Goal: Use online tool/utility: Utilize a website feature to perform a specific function

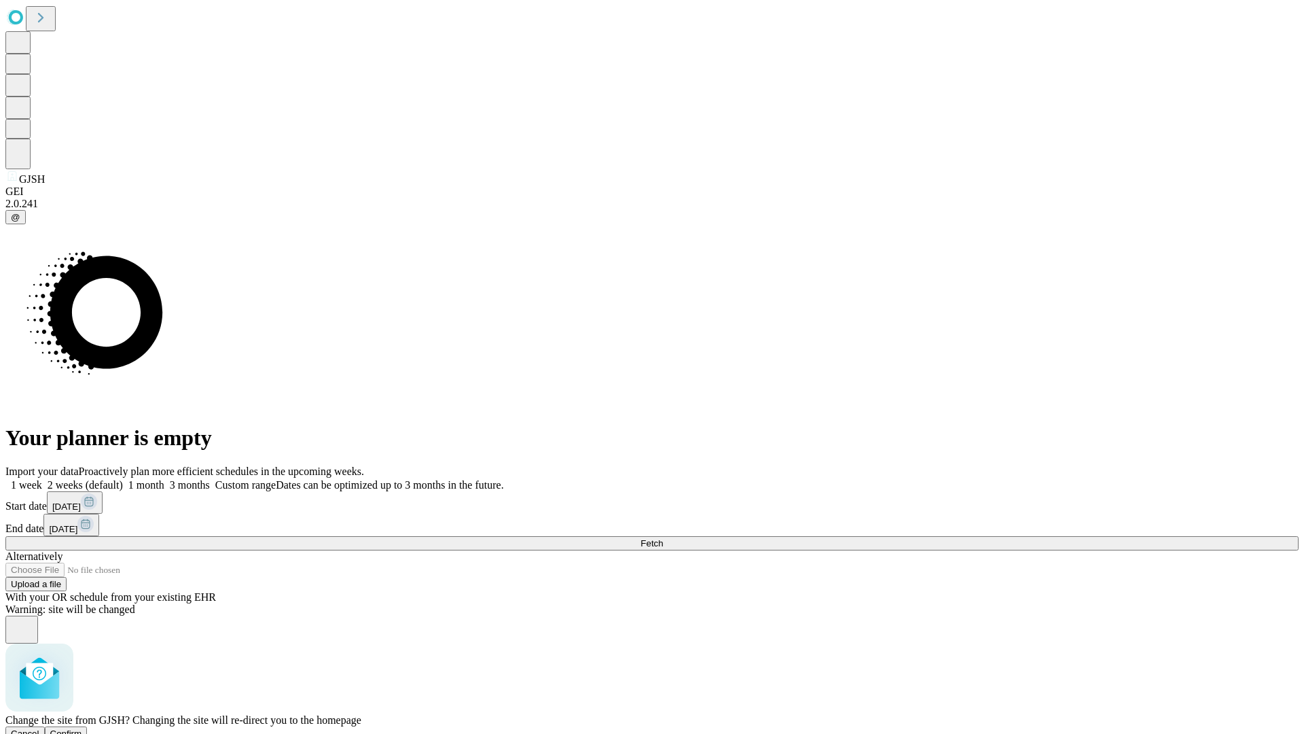
click at [82, 728] on span "Confirm" at bounding box center [66, 733] width 32 height 10
click at [42, 479] on label "1 week" at bounding box center [23, 485] width 37 height 12
click at [663, 538] on span "Fetch" at bounding box center [652, 543] width 22 height 10
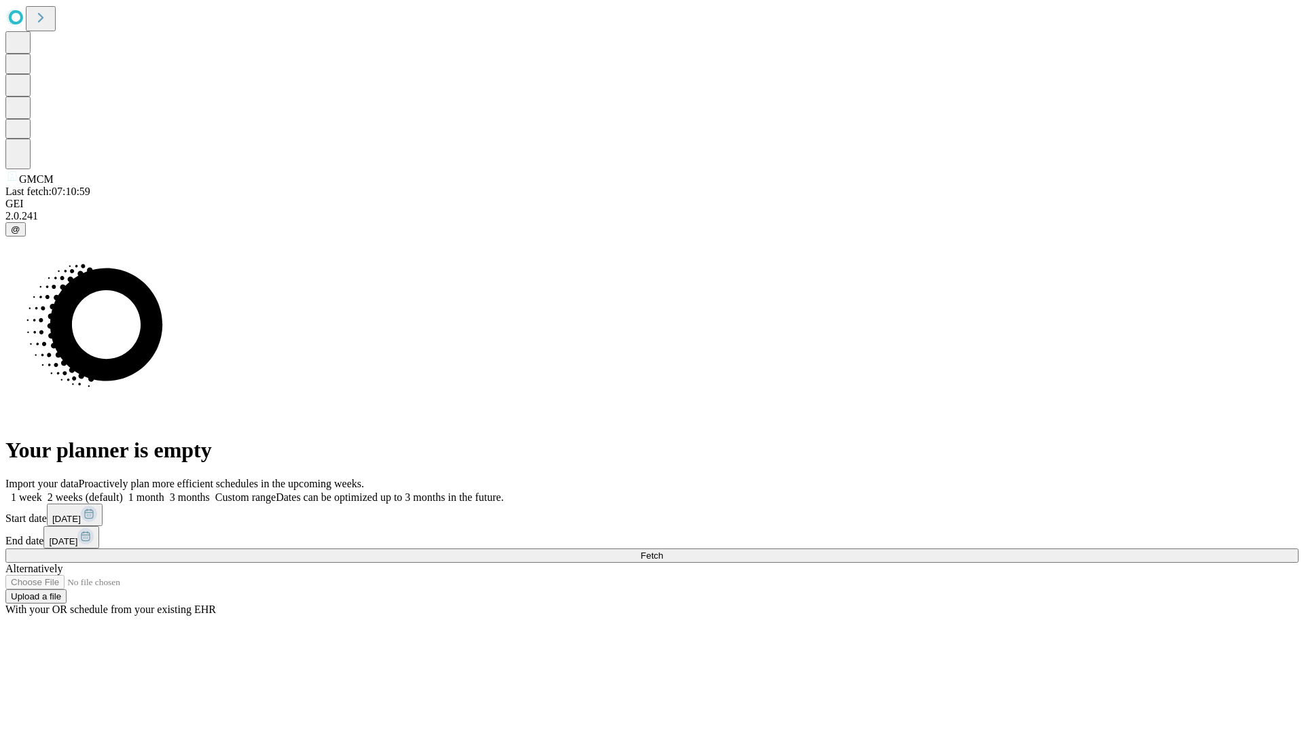
click at [42, 491] on label "1 week" at bounding box center [23, 497] width 37 height 12
click at [663, 550] on span "Fetch" at bounding box center [652, 555] width 22 height 10
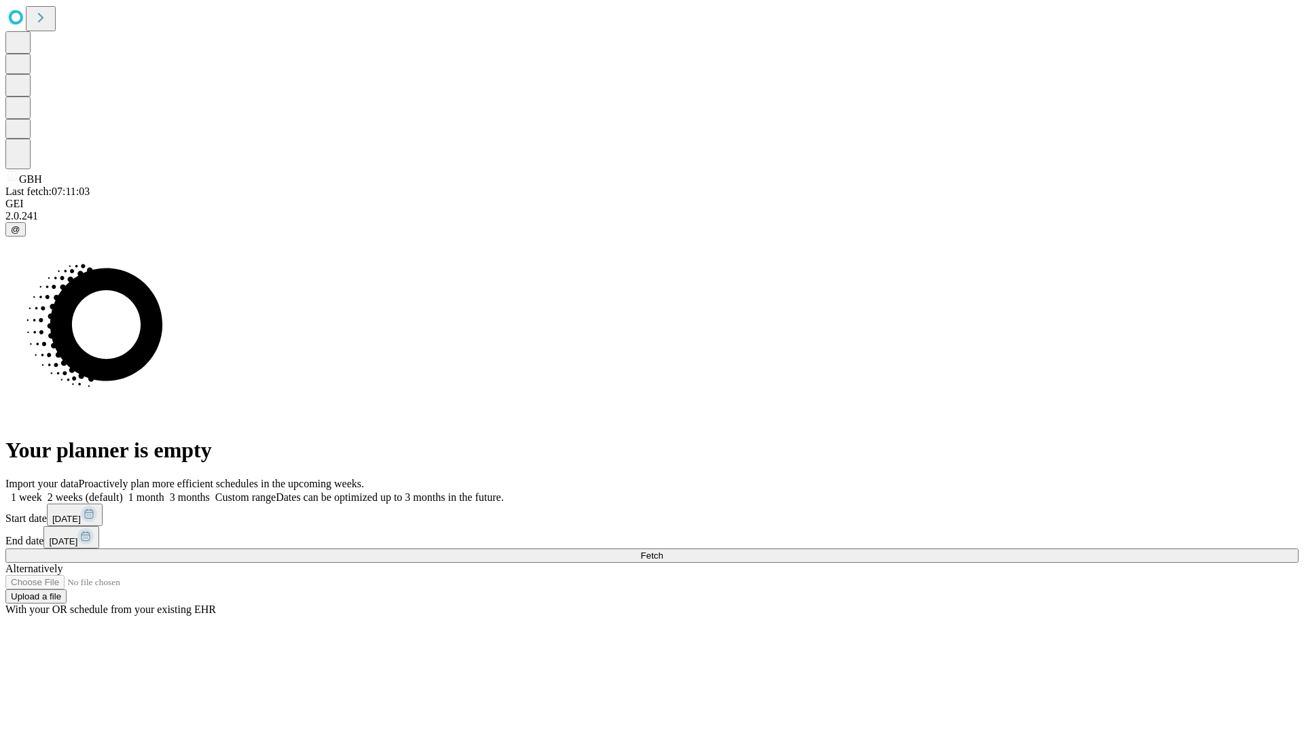
click at [42, 491] on label "1 week" at bounding box center [23, 497] width 37 height 12
click at [663, 550] on span "Fetch" at bounding box center [652, 555] width 22 height 10
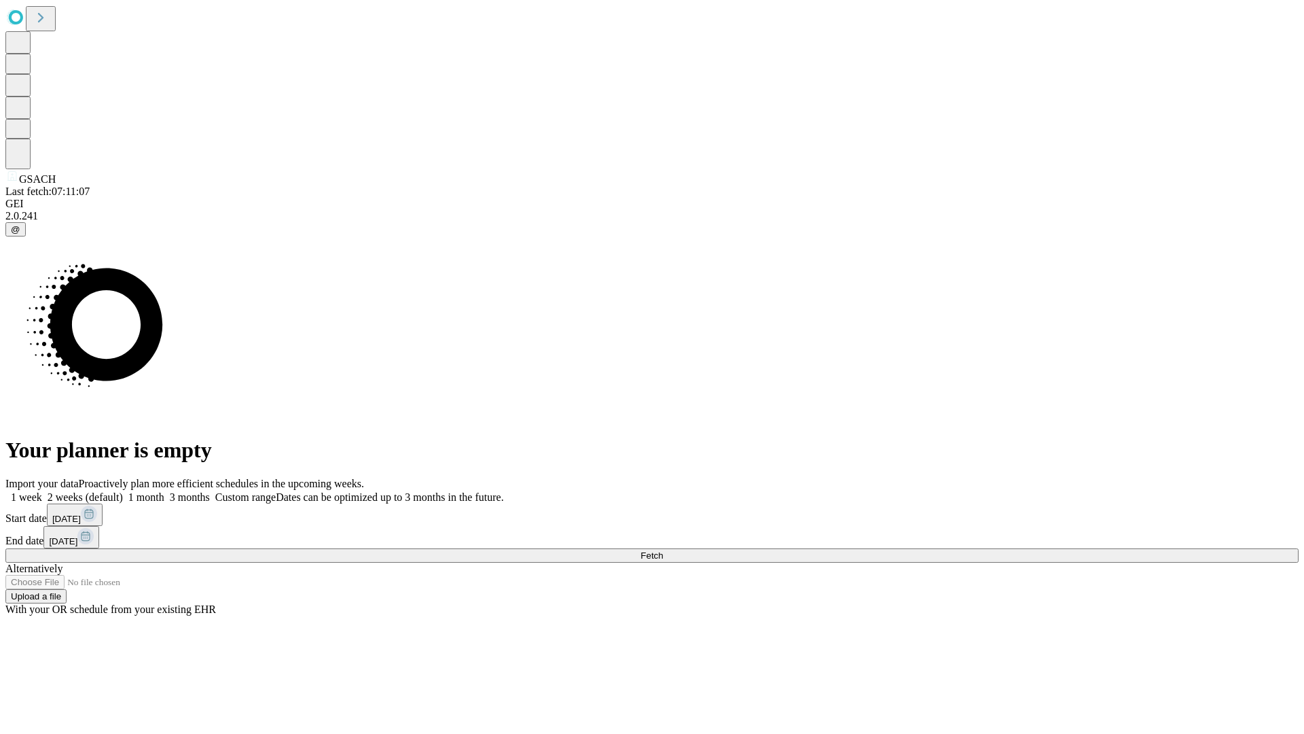
click at [663, 550] on span "Fetch" at bounding box center [652, 555] width 22 height 10
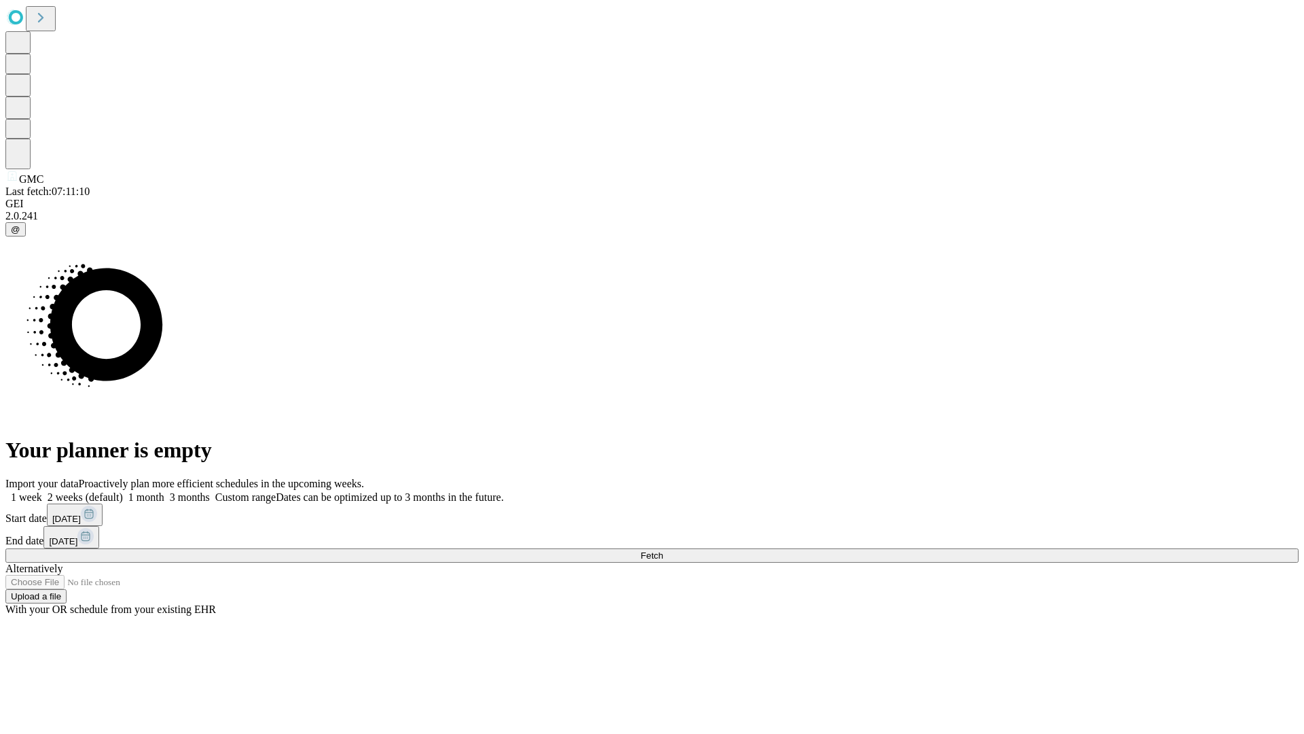
click at [663, 550] on span "Fetch" at bounding box center [652, 555] width 22 height 10
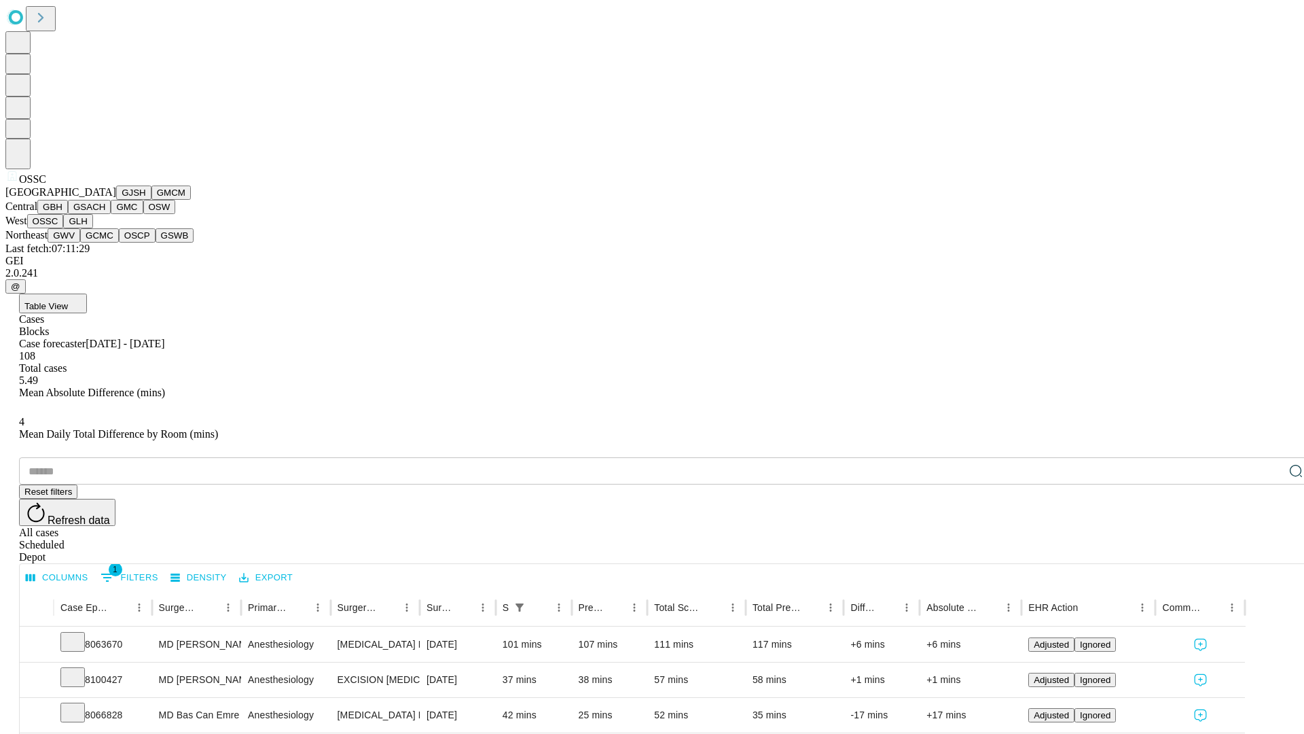
click at [92, 228] on button "GLH" at bounding box center [77, 221] width 29 height 14
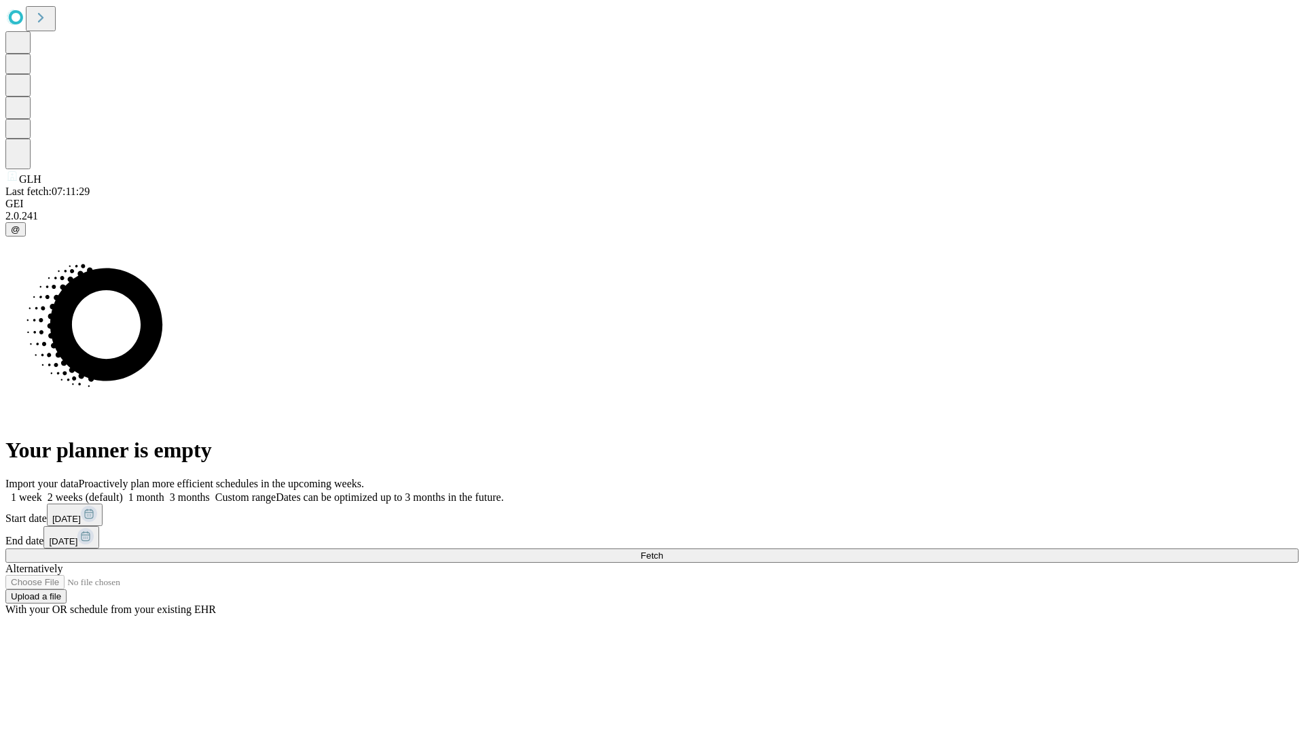
click at [42, 491] on label "1 week" at bounding box center [23, 497] width 37 height 12
click at [663, 550] on span "Fetch" at bounding box center [652, 555] width 22 height 10
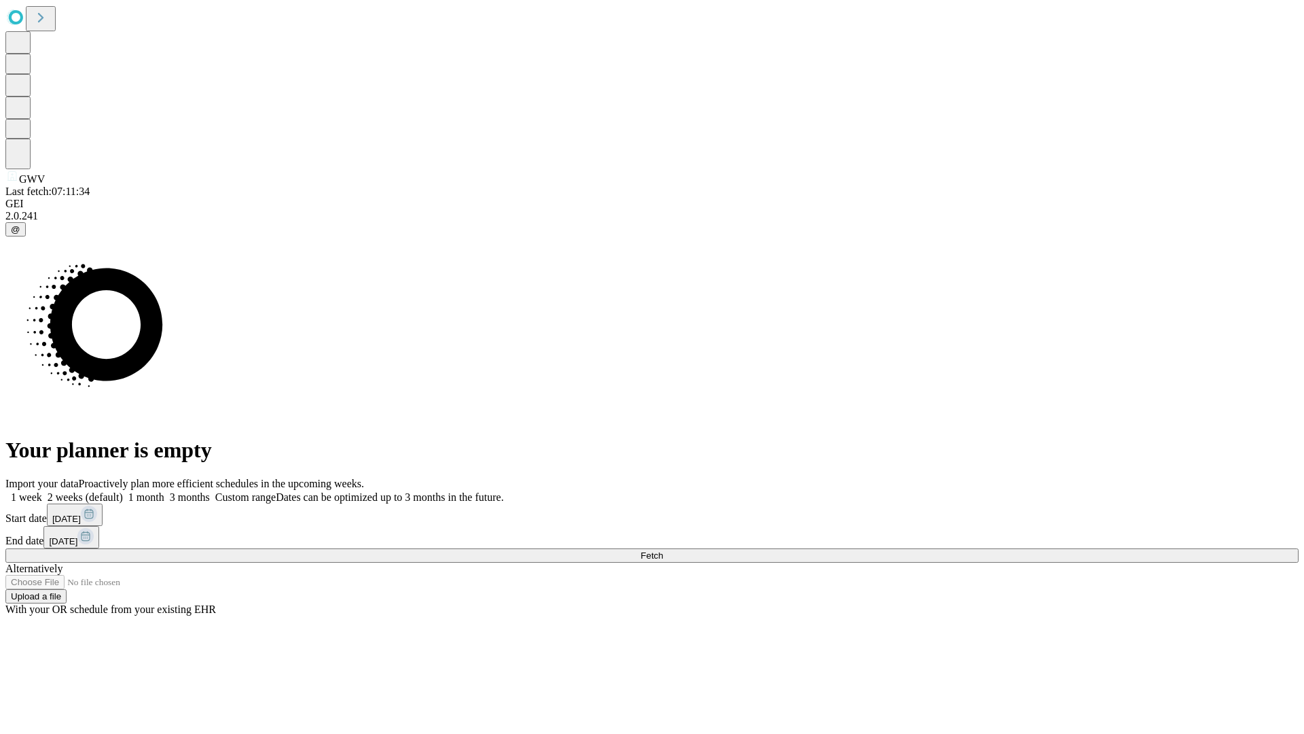
click at [42, 491] on label "1 week" at bounding box center [23, 497] width 37 height 12
click at [663, 550] on span "Fetch" at bounding box center [652, 555] width 22 height 10
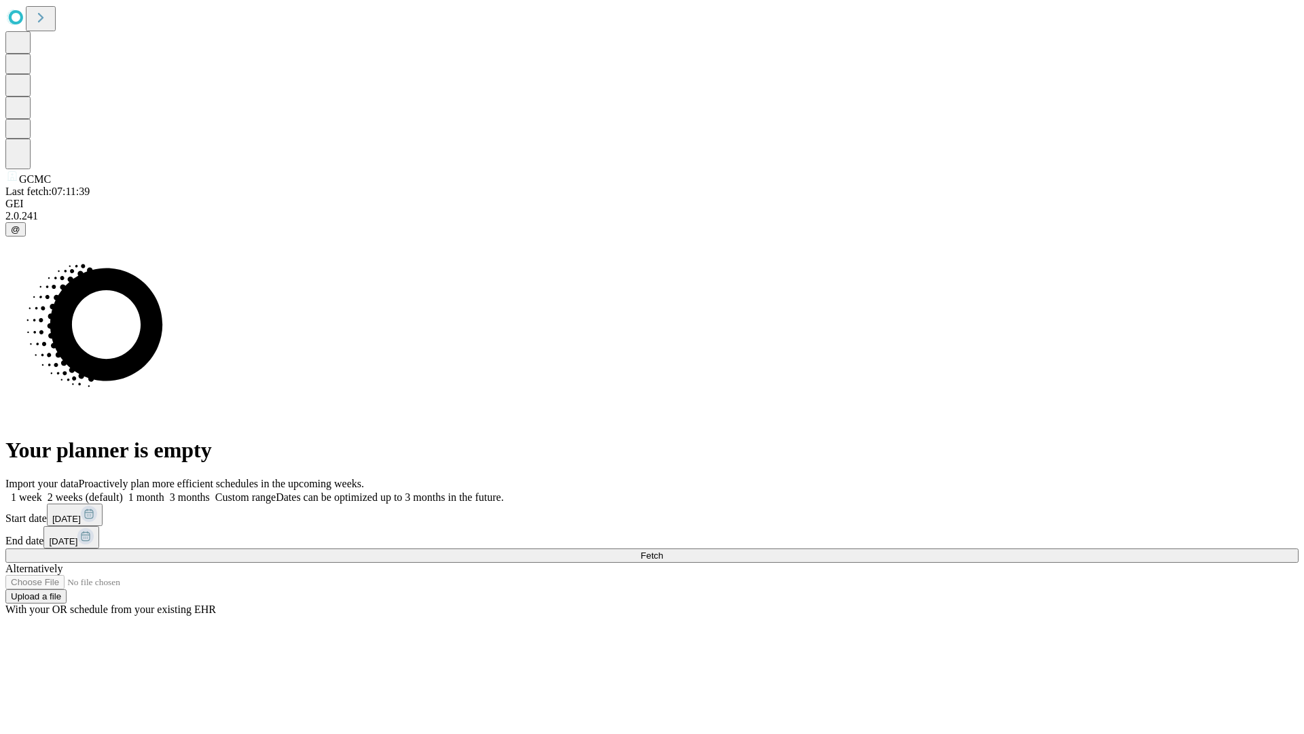
click at [663, 550] on span "Fetch" at bounding box center [652, 555] width 22 height 10
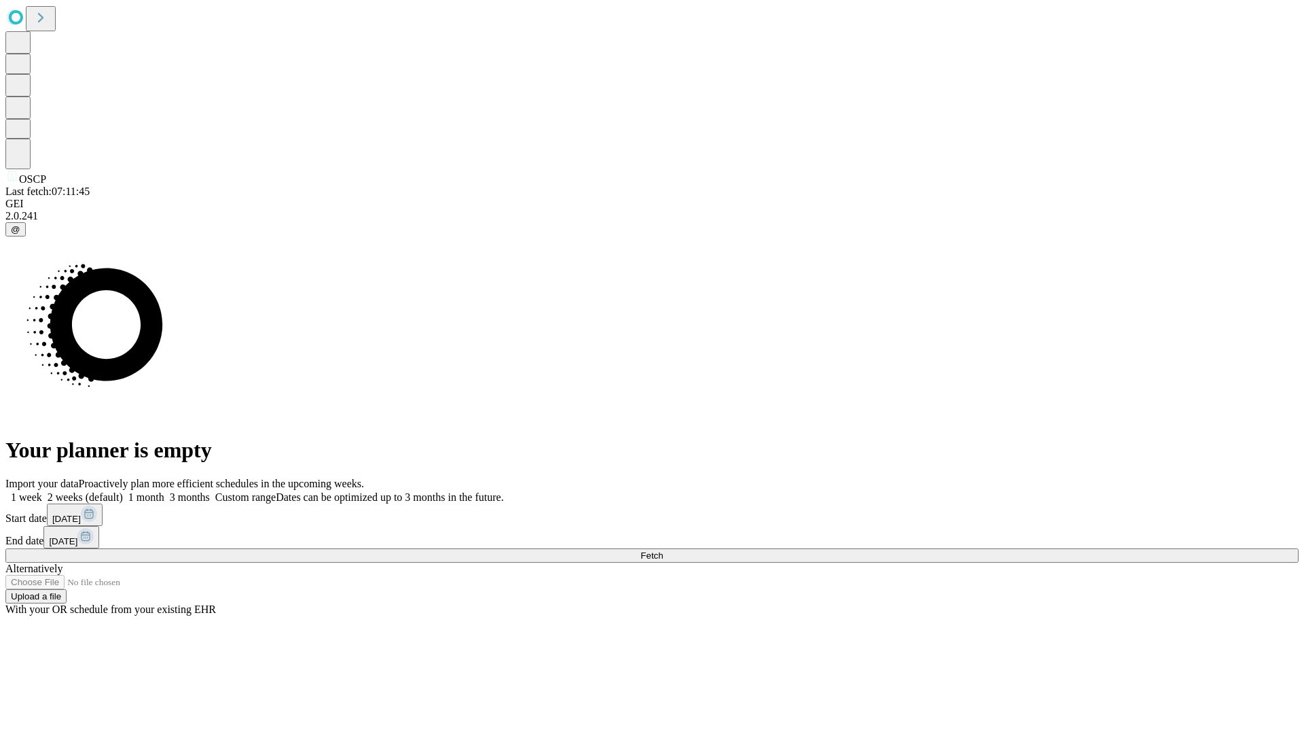
click at [663, 550] on span "Fetch" at bounding box center [652, 555] width 22 height 10
